Goal: Task Accomplishment & Management: Manage account settings

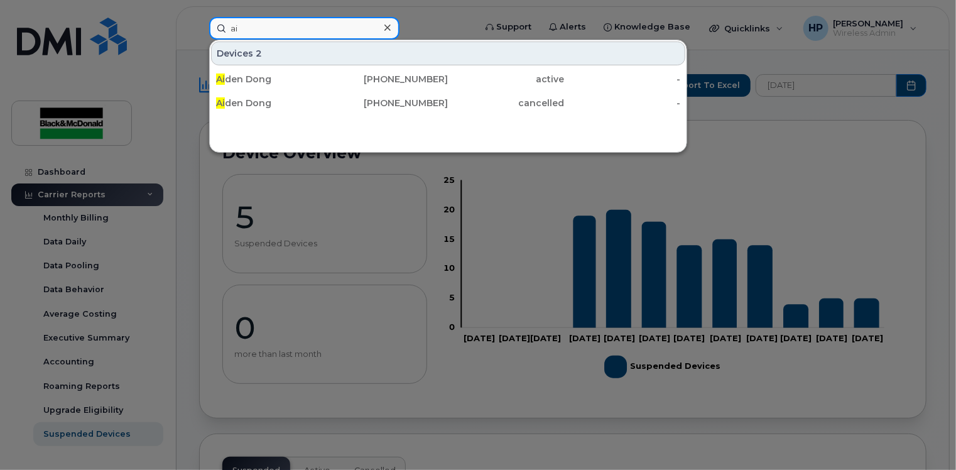
type input "a"
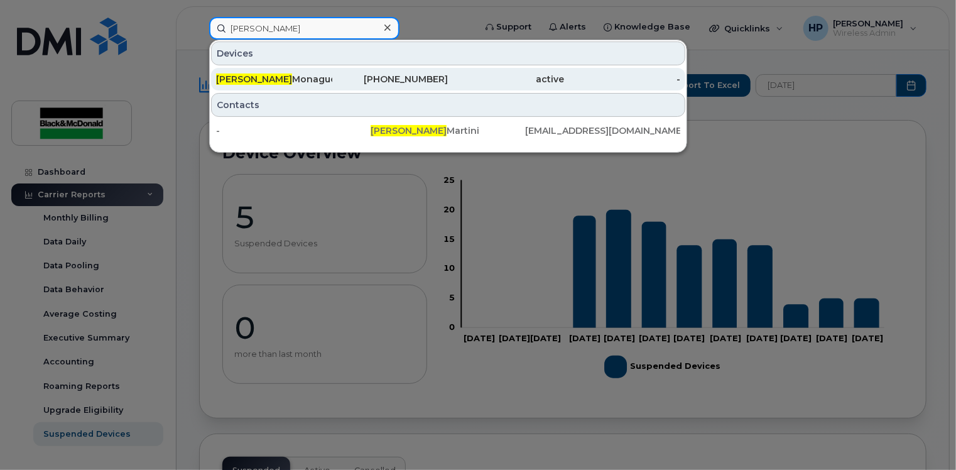
type input "dennis"
click at [300, 80] on div "Dennis Monague" at bounding box center [274, 79] width 116 height 13
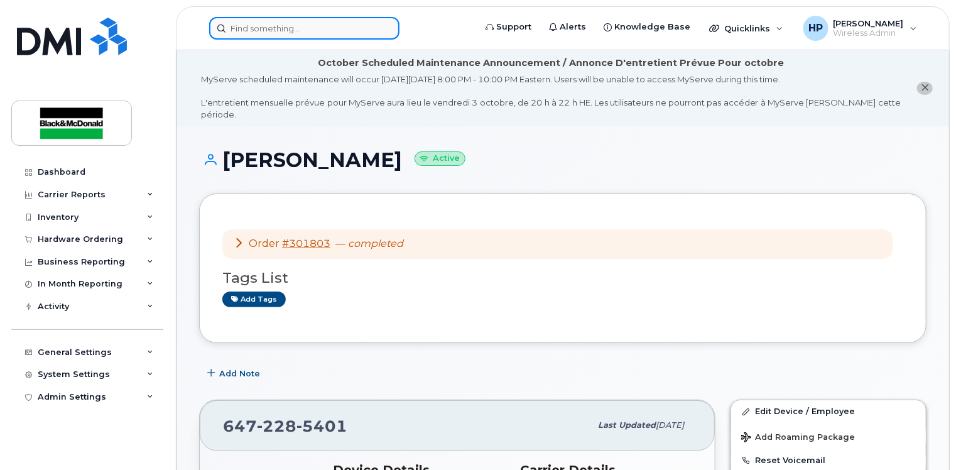
click at [288, 24] on input at bounding box center [304, 28] width 190 height 23
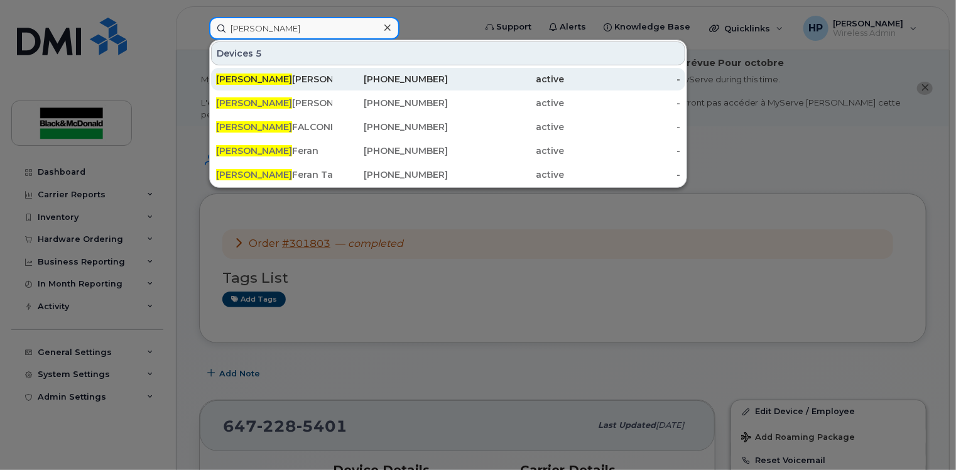
type input "[PERSON_NAME]"
click at [309, 74] on div "[PERSON_NAME]" at bounding box center [274, 79] width 116 height 13
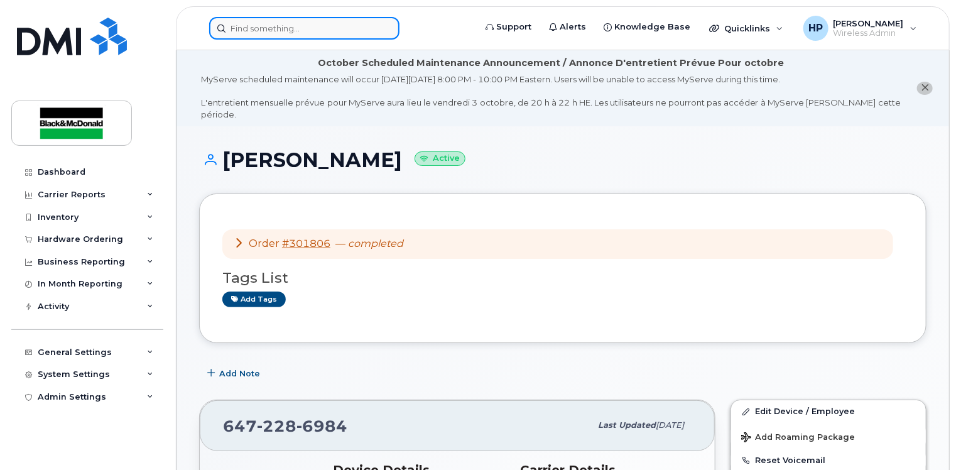
click at [307, 37] on input at bounding box center [304, 28] width 190 height 23
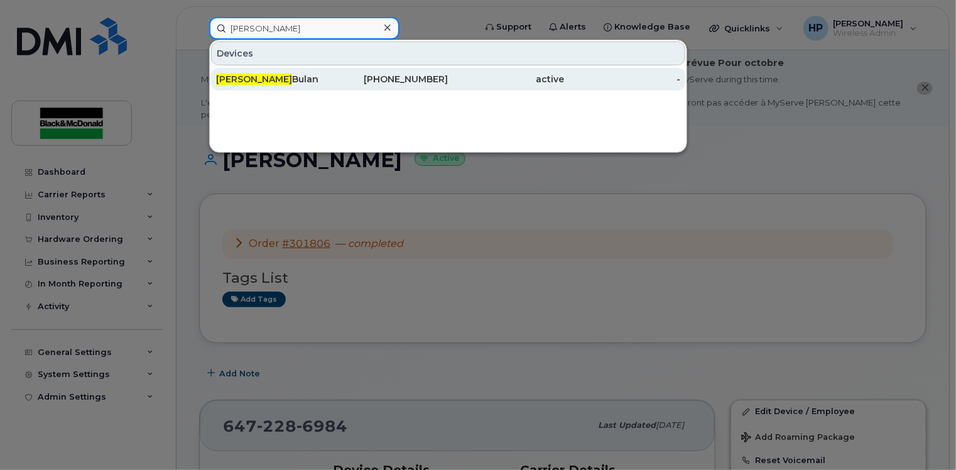
type input "nicole"
click at [303, 69] on div "Nicole Bulan" at bounding box center [274, 79] width 116 height 23
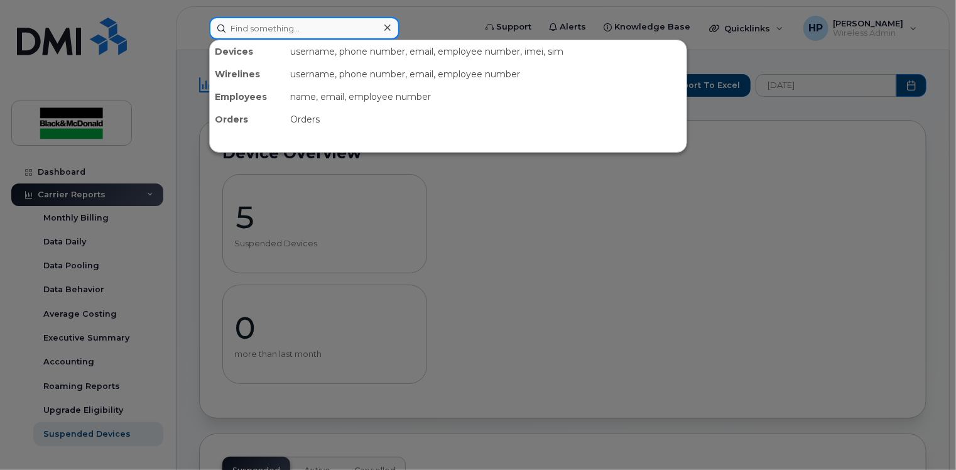
click at [264, 27] on input at bounding box center [304, 28] width 190 height 23
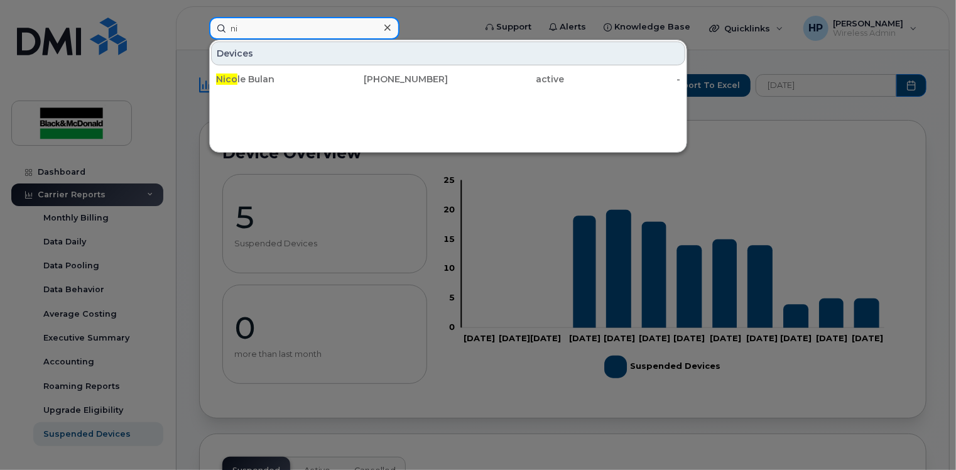
type input "n"
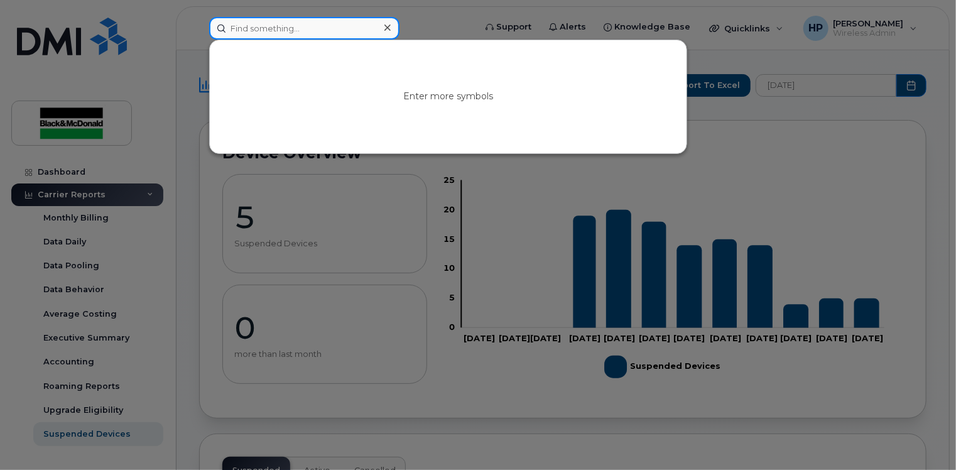
type input ";"
type input "l"
type input "k"
click at [289, 27] on input at bounding box center [304, 28] width 190 height 23
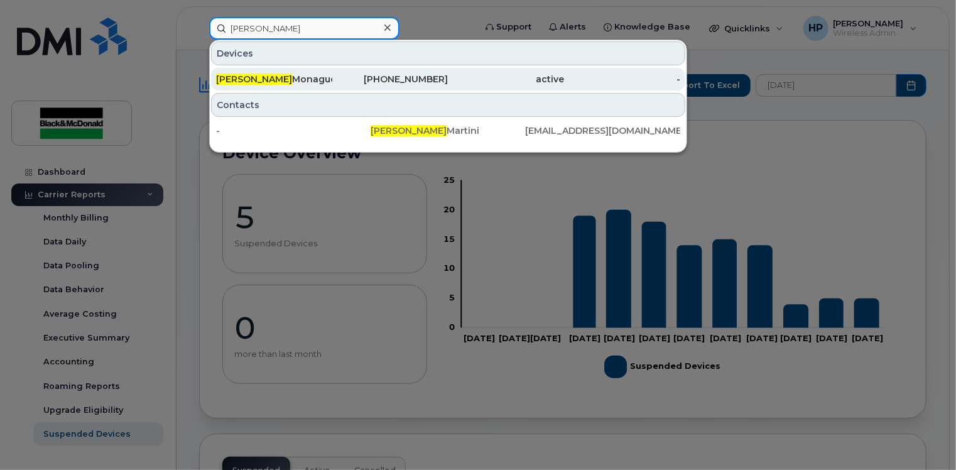
type input "dennis"
click at [291, 83] on div "Dennis Monague" at bounding box center [274, 79] width 116 height 13
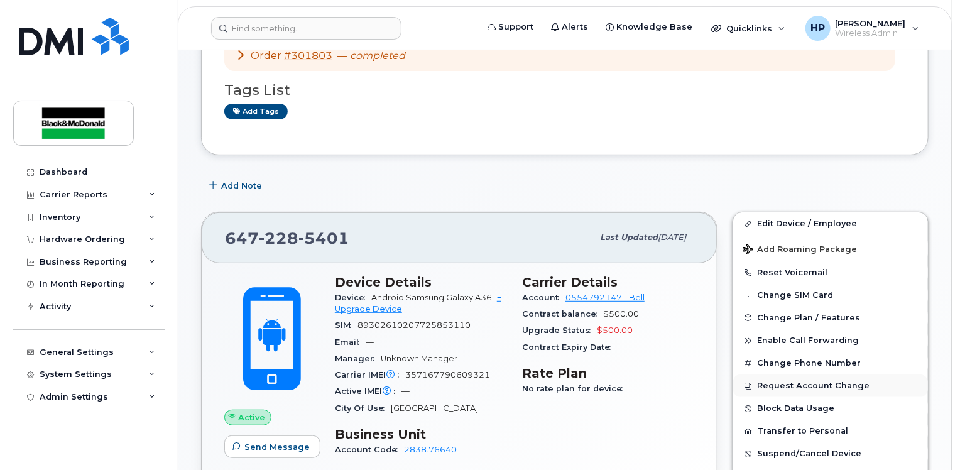
scroll to position [188, 0]
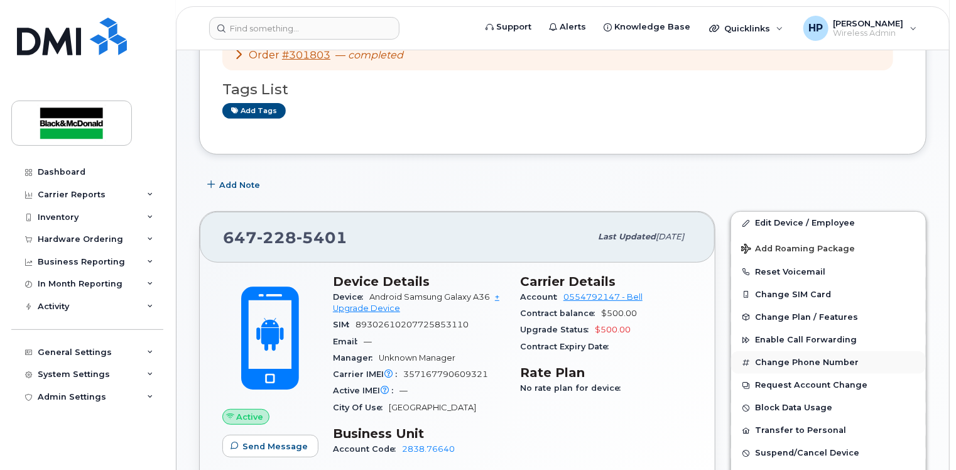
click at [810, 351] on button "Change Phone Number" at bounding box center [828, 362] width 195 height 23
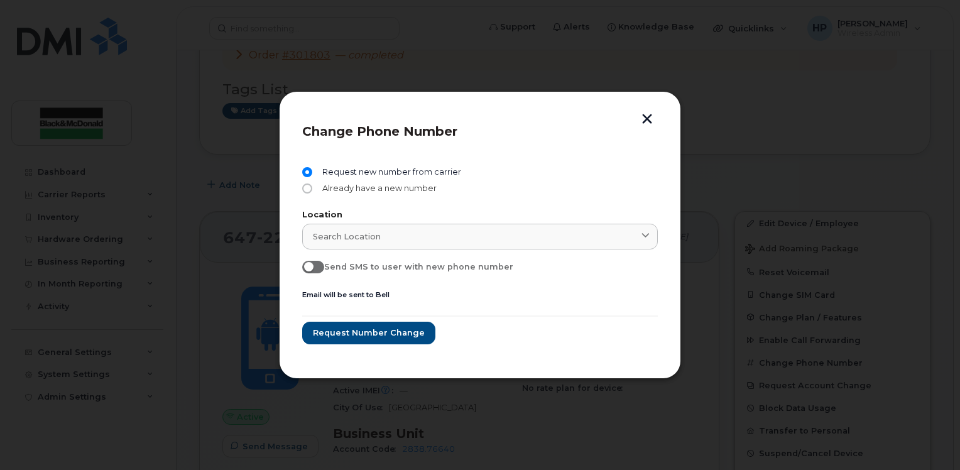
click at [367, 191] on span "Already have a new number" at bounding box center [376, 188] width 119 height 10
click at [312, 191] on input "Already have a new number" at bounding box center [307, 188] width 10 height 10
radio input "true"
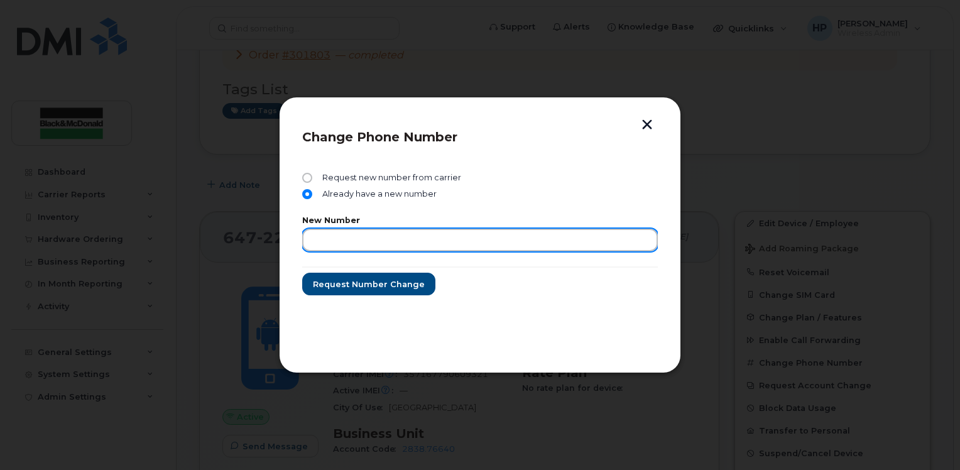
click at [344, 237] on input "text" at bounding box center [479, 240] width 355 height 23
type input "7058268518"
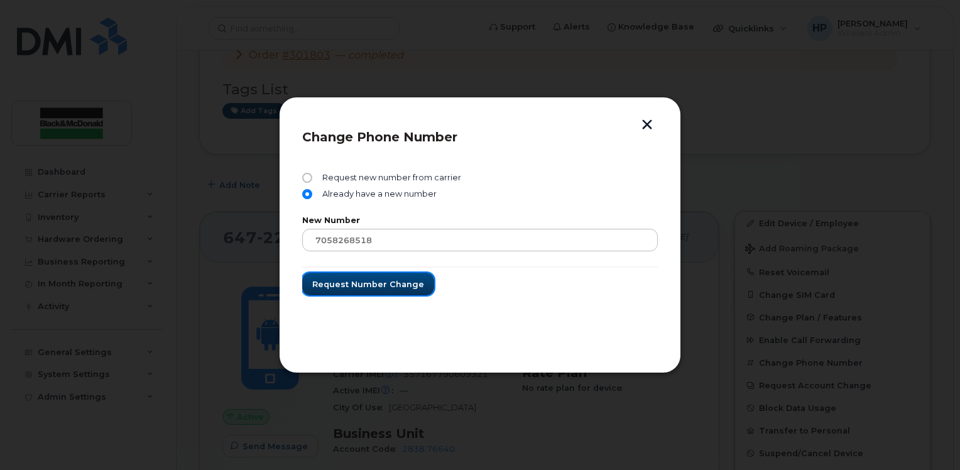
click at [362, 283] on span "Request number change" at bounding box center [368, 284] width 112 height 12
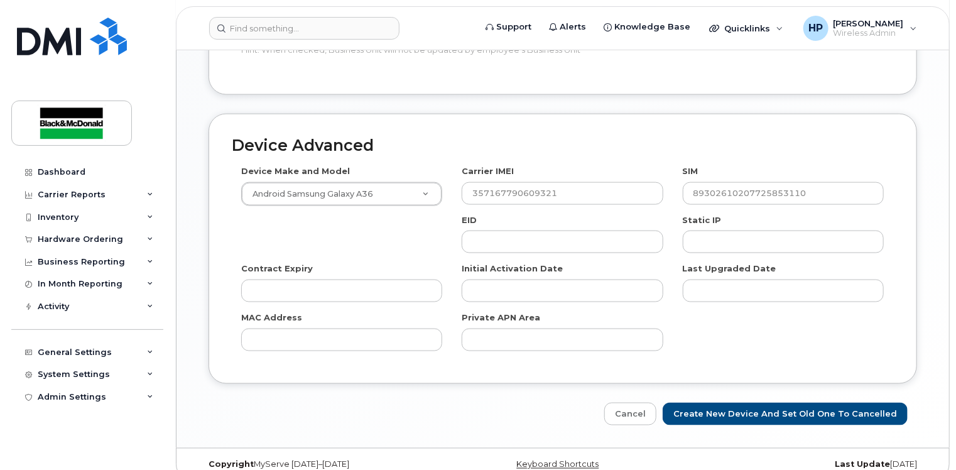
scroll to position [771, 0]
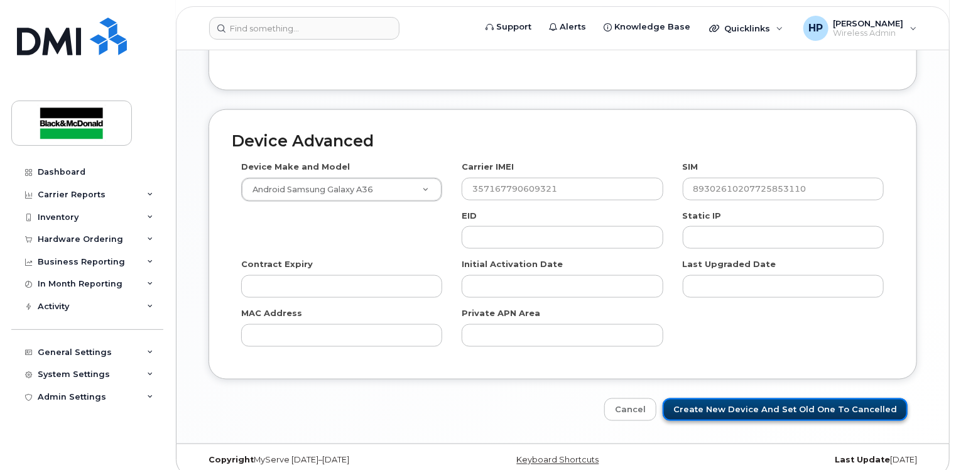
click at [760, 398] on input "Create New Device and set old one to Cancelled" at bounding box center [785, 409] width 245 height 23
type input "Saving..."
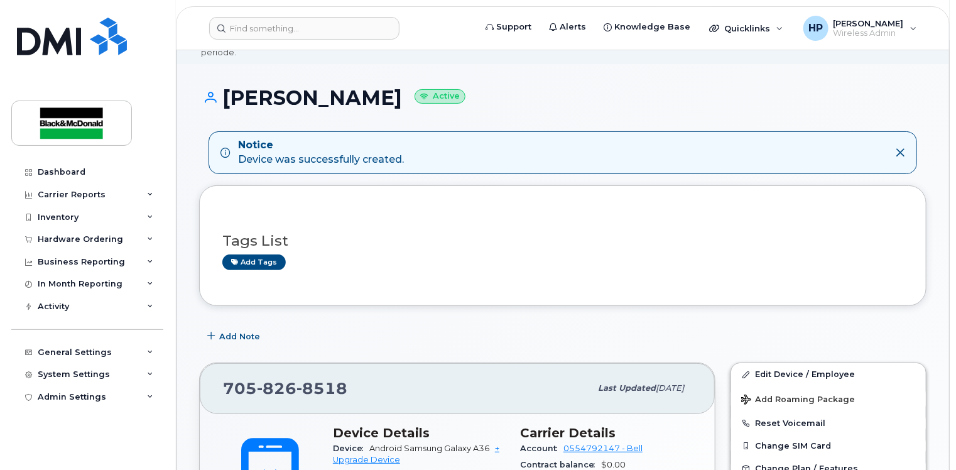
scroll to position [63, 0]
